Goal: Use online tool/utility: Utilize a website feature to perform a specific function

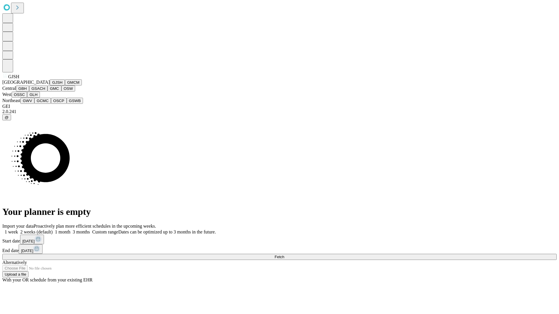
click at [50, 86] on button "GJSH" at bounding box center [57, 82] width 15 height 6
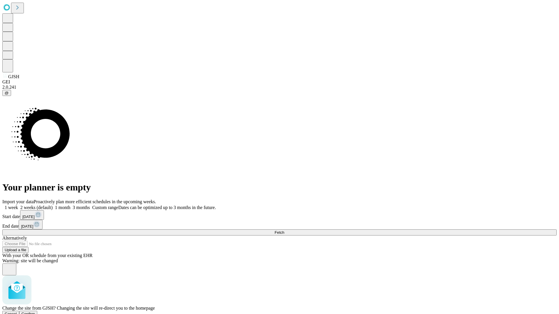
click at [35, 312] on span "Confirm" at bounding box center [29, 314] width 14 height 4
click at [70, 205] on label "1 month" at bounding box center [62, 207] width 18 height 5
click at [284, 231] on span "Fetch" at bounding box center [280, 233] width 10 height 4
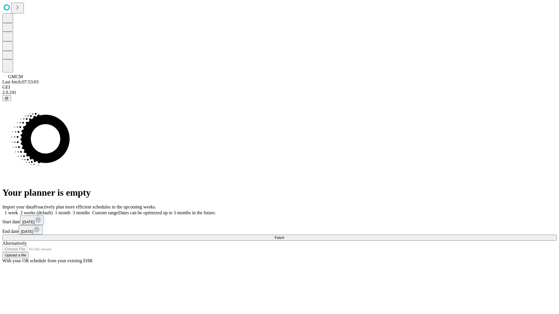
click at [70, 211] on label "1 month" at bounding box center [62, 213] width 18 height 5
click at [284, 236] on span "Fetch" at bounding box center [280, 238] width 10 height 4
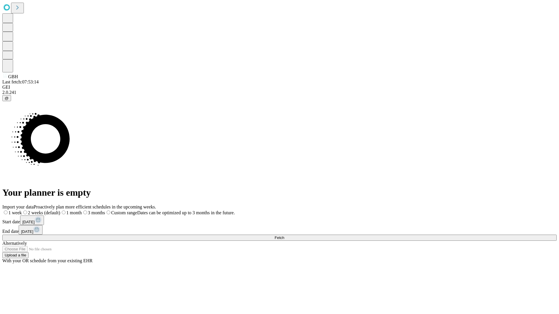
click at [284, 236] on span "Fetch" at bounding box center [280, 238] width 10 height 4
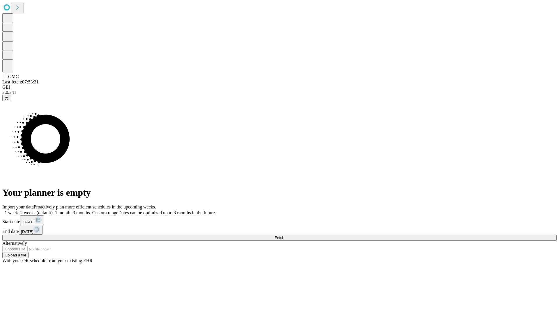
click at [70, 211] on label "1 month" at bounding box center [62, 213] width 18 height 5
click at [284, 236] on span "Fetch" at bounding box center [280, 238] width 10 height 4
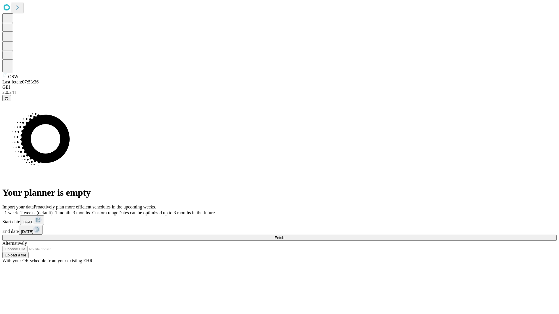
click at [70, 211] on label "1 month" at bounding box center [62, 213] width 18 height 5
click at [284, 236] on span "Fetch" at bounding box center [280, 238] width 10 height 4
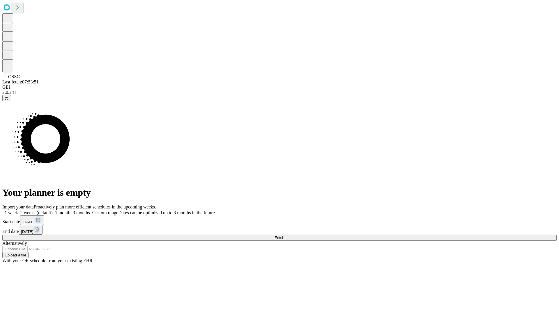
click at [70, 211] on label "1 month" at bounding box center [62, 213] width 18 height 5
click at [284, 236] on span "Fetch" at bounding box center [280, 238] width 10 height 4
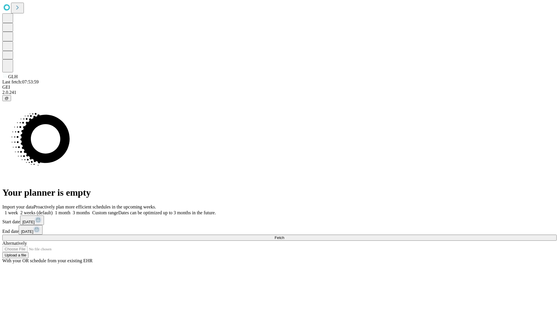
click at [70, 211] on label "1 month" at bounding box center [62, 213] width 18 height 5
click at [284, 236] on span "Fetch" at bounding box center [280, 238] width 10 height 4
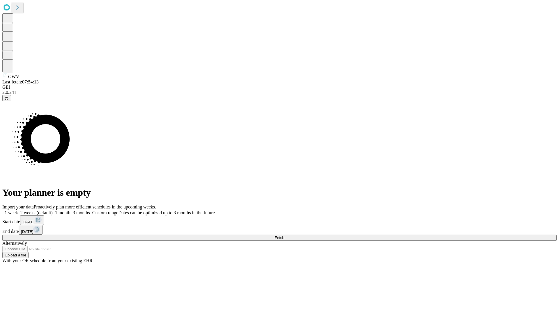
click at [70, 211] on label "1 month" at bounding box center [62, 213] width 18 height 5
click at [284, 236] on span "Fetch" at bounding box center [280, 238] width 10 height 4
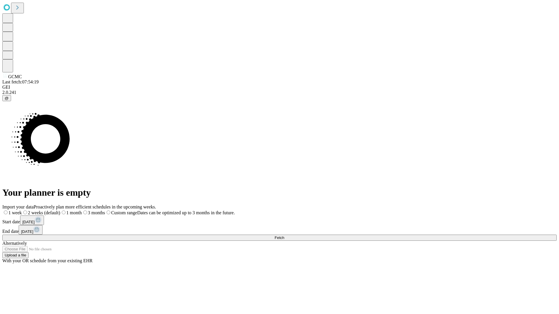
click at [82, 211] on label "1 month" at bounding box center [71, 213] width 22 height 5
click at [284, 236] on span "Fetch" at bounding box center [280, 238] width 10 height 4
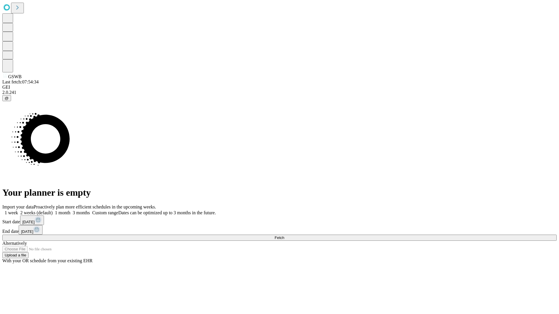
click at [70, 211] on label "1 month" at bounding box center [62, 213] width 18 height 5
click at [284, 236] on span "Fetch" at bounding box center [280, 238] width 10 height 4
